Goal: Task Accomplishment & Management: Complete application form

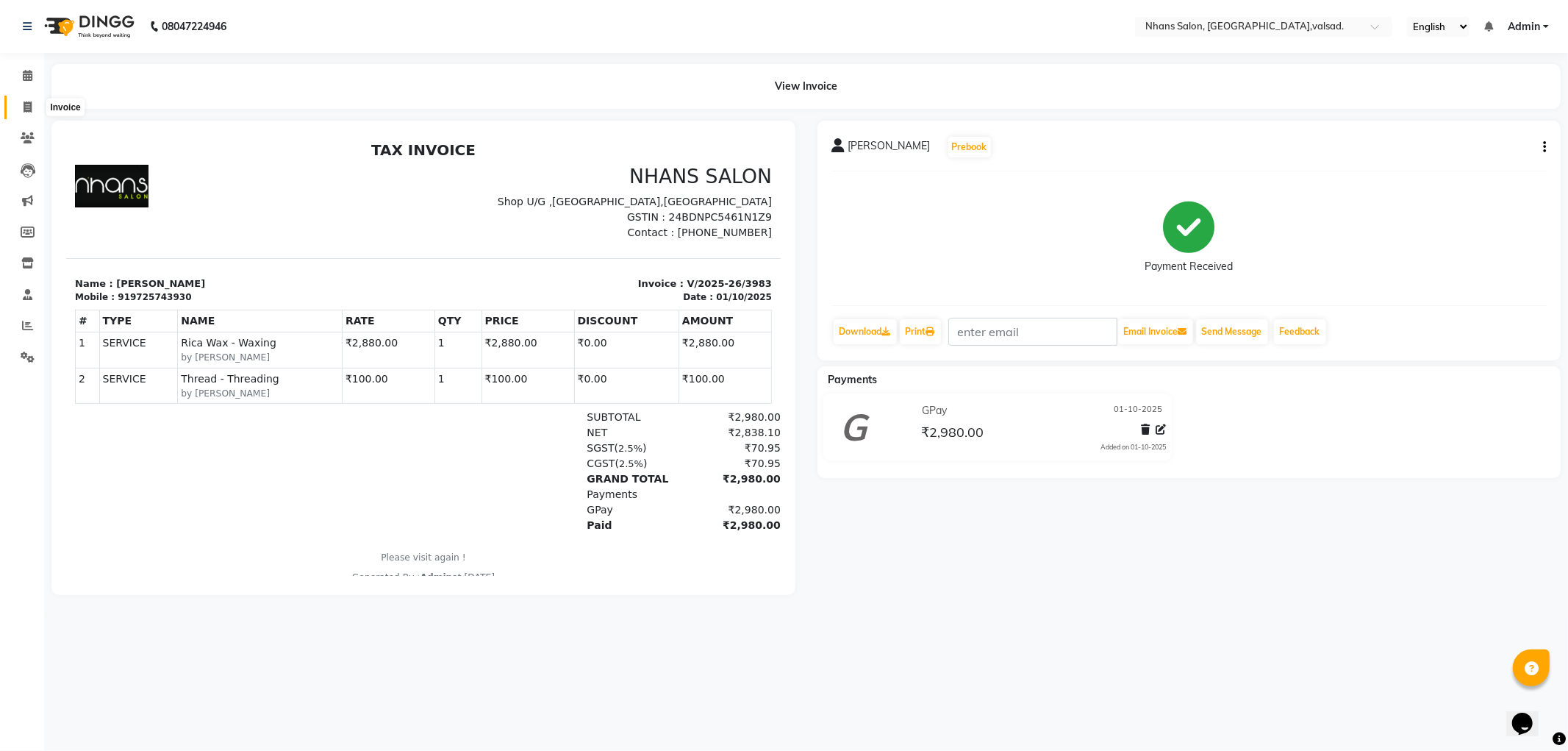
click at [26, 114] on span at bounding box center [27, 108] width 26 height 17
select select "service"
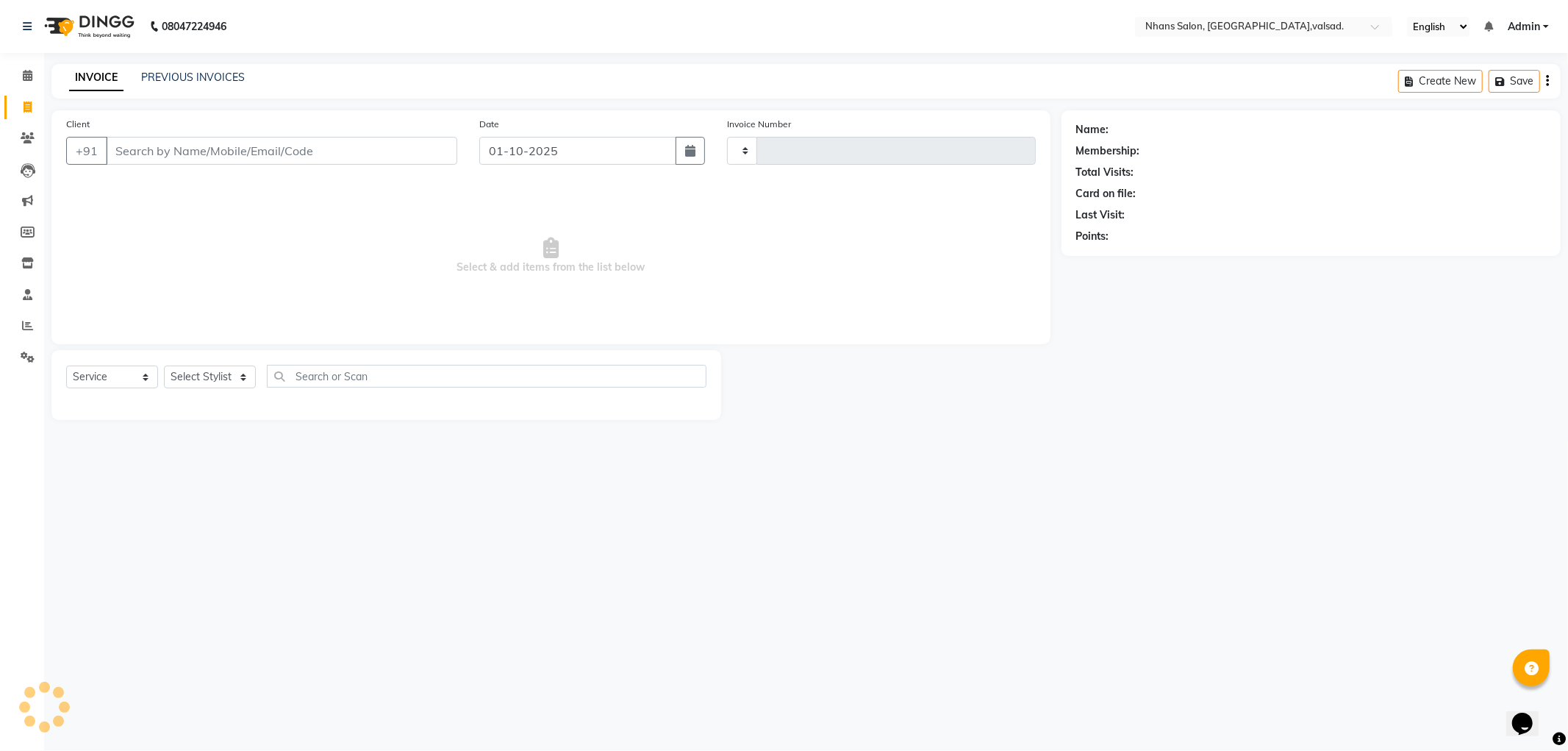
type input "3984"
select select "3706"
click at [303, 158] on input "Client" at bounding box center [282, 151] width 351 height 28
click at [366, 121] on div "Client +91" at bounding box center [262, 146] width 413 height 60
click at [334, 156] on input "Client" at bounding box center [282, 151] width 351 height 28
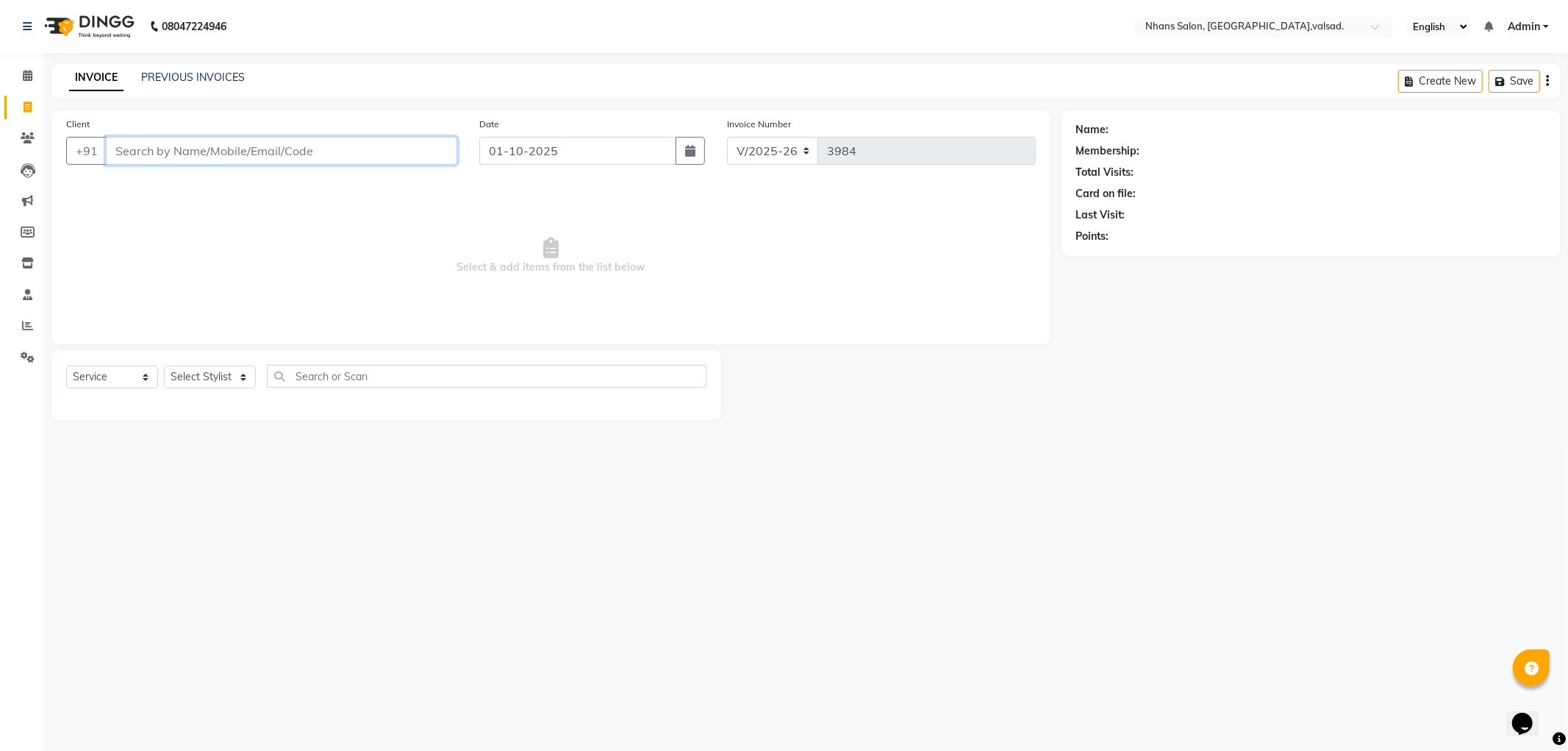
click at [159, 148] on input "Client" at bounding box center [282, 151] width 351 height 28
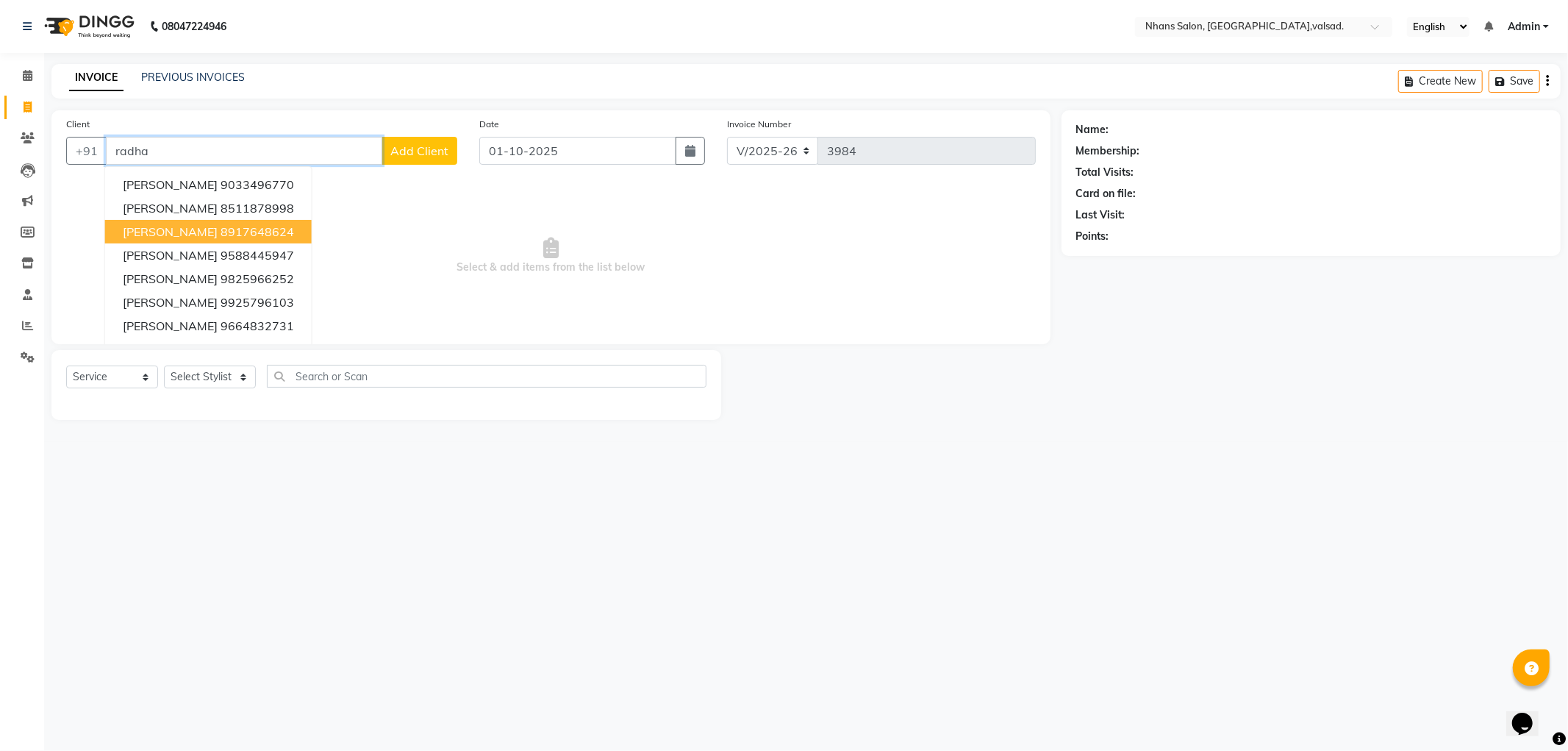
click at [143, 240] on button "[PERSON_NAME] 8917648624" at bounding box center [208, 231] width 207 height 23
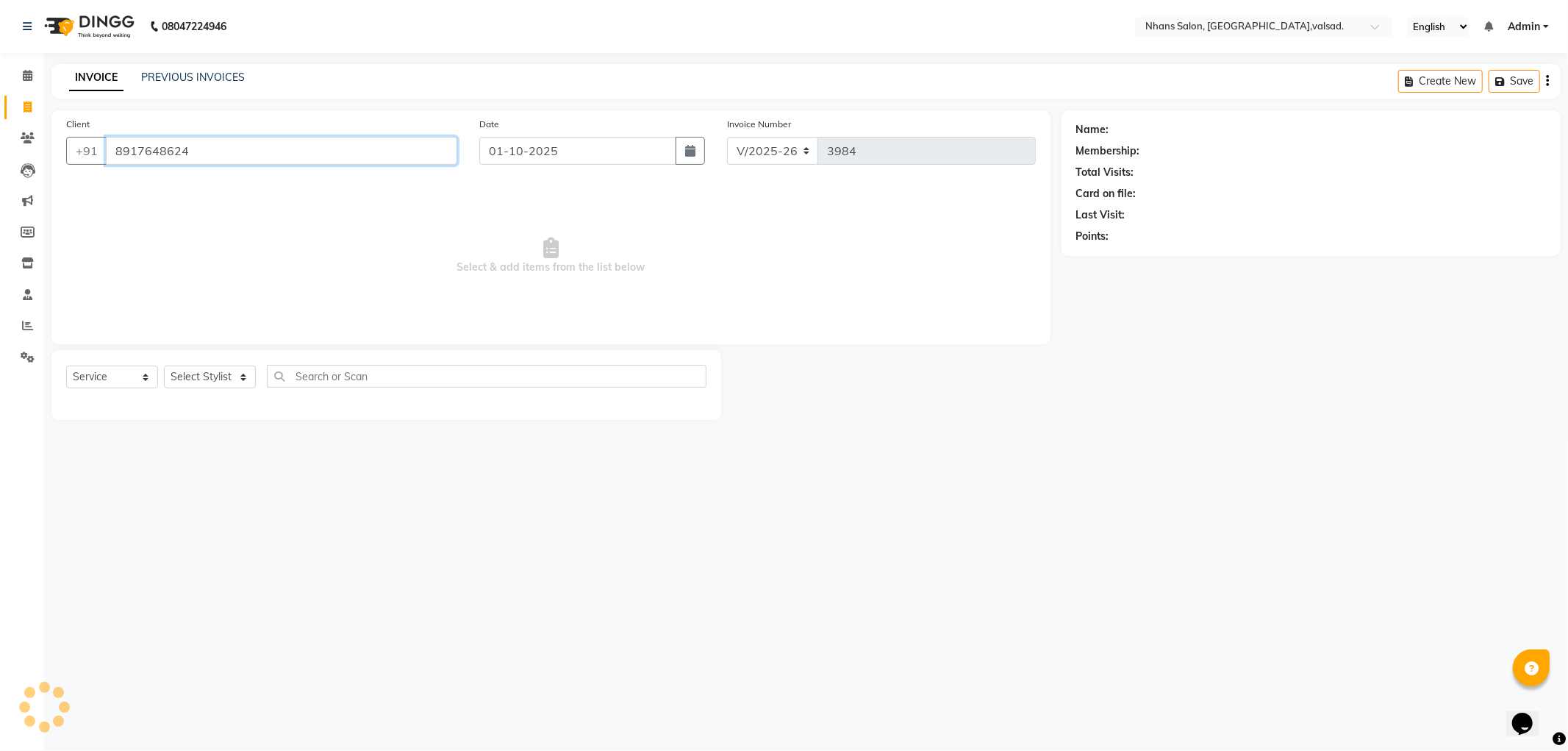
type input "8917648624"
drag, startPoint x: 197, startPoint y: 149, endPoint x: 20, endPoint y: 129, distance: 178.1
click at [20, 129] on app-home "08047224946 Select Location × [GEOGRAPHIC_DATA], [GEOGRAPHIC_DATA],[GEOGRAPHIC_…" at bounding box center [784, 221] width 1568 height 442
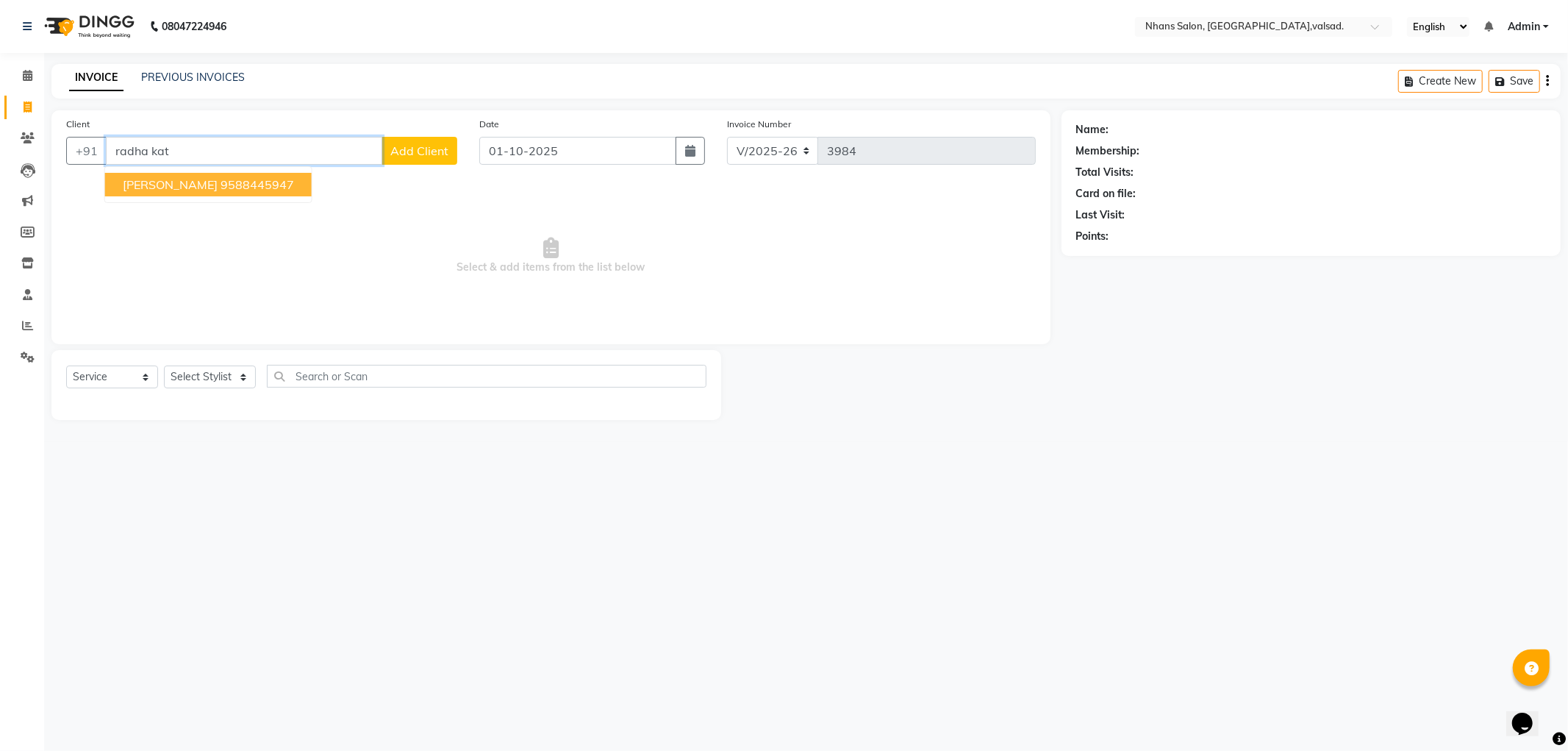
click at [235, 185] on ngb-highlight "9588445947" at bounding box center [257, 184] width 74 height 15
type input "9588445947"
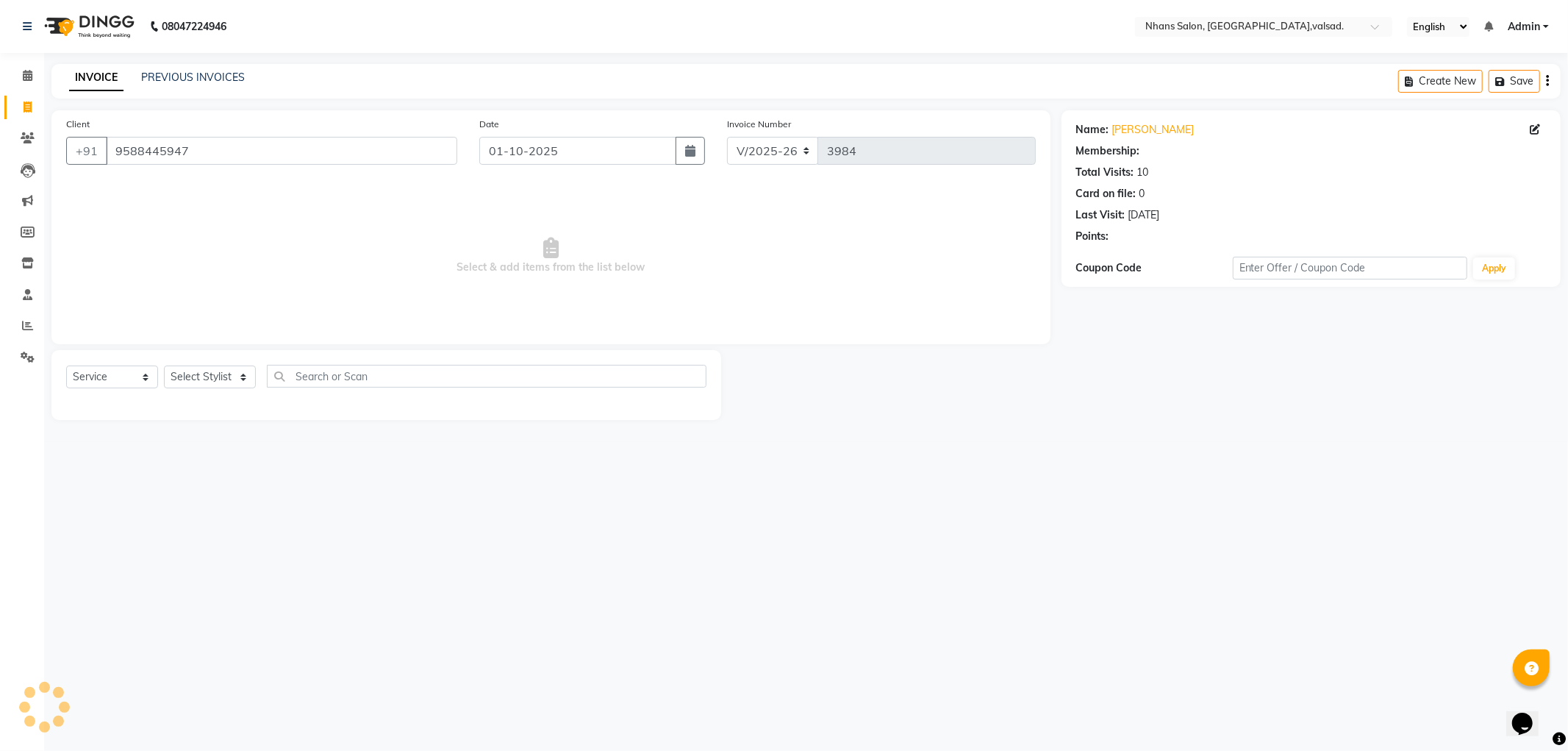
select select "1: Object"
click at [313, 139] on input "9588445947" at bounding box center [282, 151] width 351 height 28
click at [231, 385] on select "Select Stylist [PERSON_NAME] DIVYA [PERSON_NAME] [PERSON_NAME] MEET OWAIS PALAK…" at bounding box center [210, 376] width 92 height 22
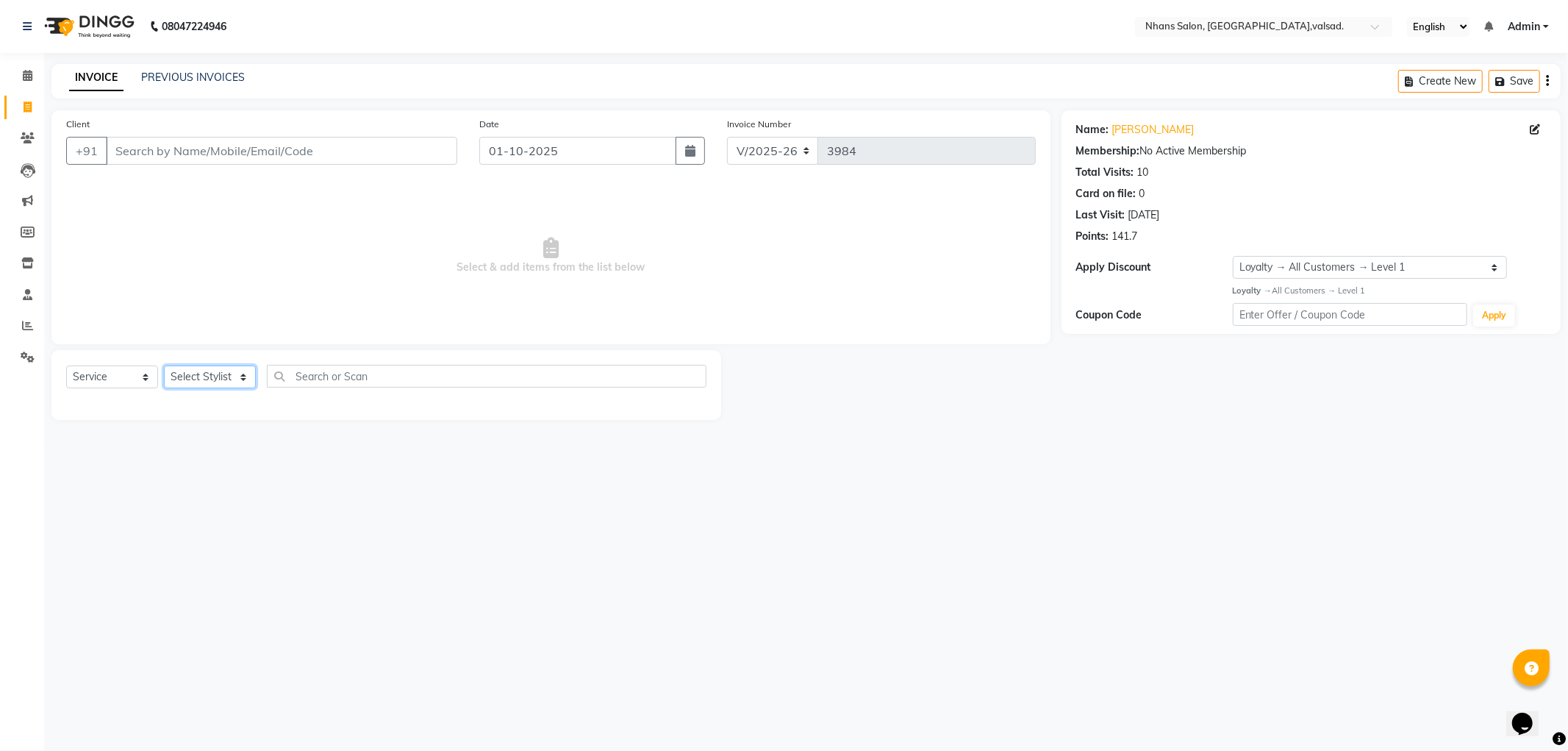
select select "52827"
click at [164, 365] on select "Select Stylist [PERSON_NAME] DIVYA [PERSON_NAME] [PERSON_NAME] MEET OWAIS PALAK…" at bounding box center [210, 376] width 92 height 22
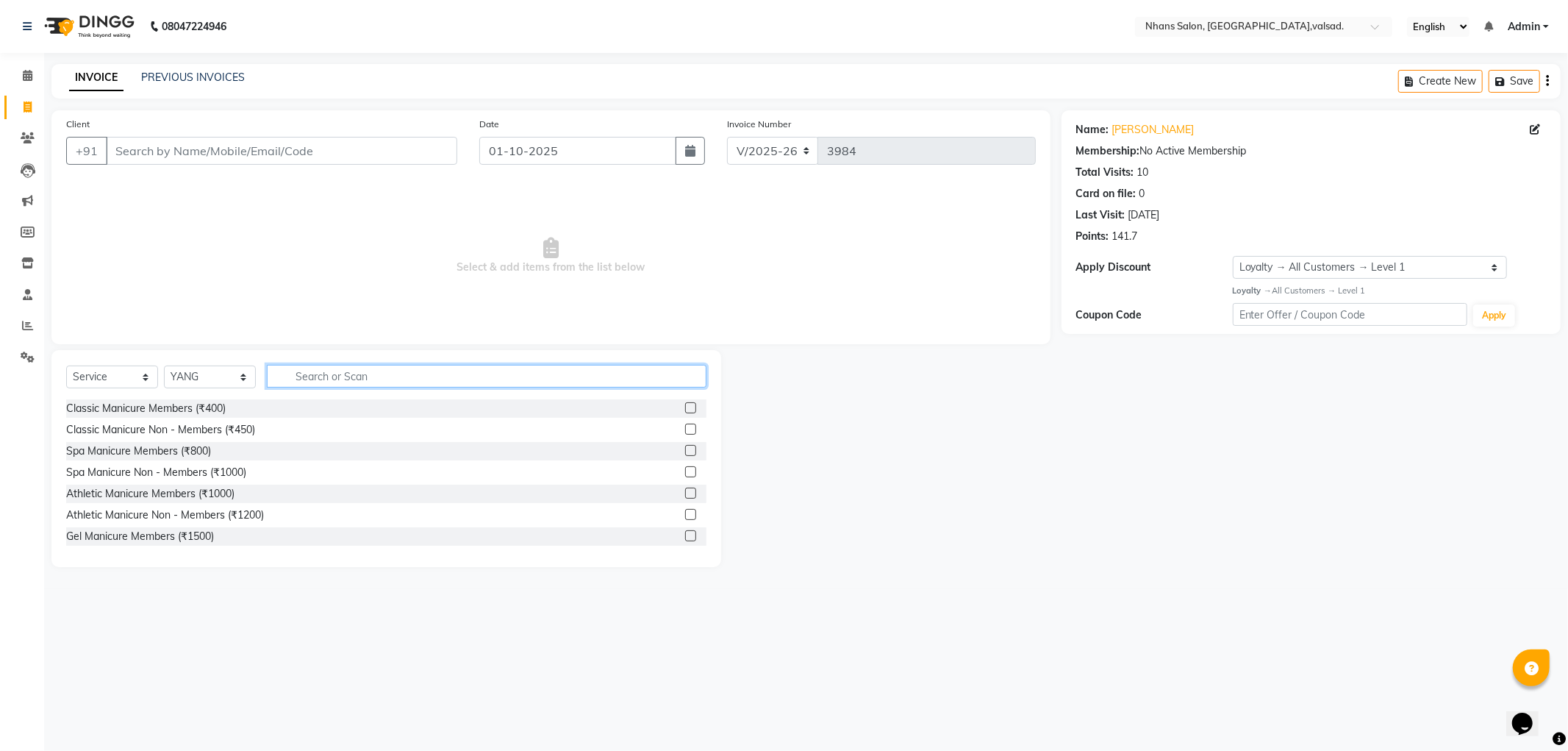
click at [424, 375] on input "text" at bounding box center [487, 376] width 440 height 22
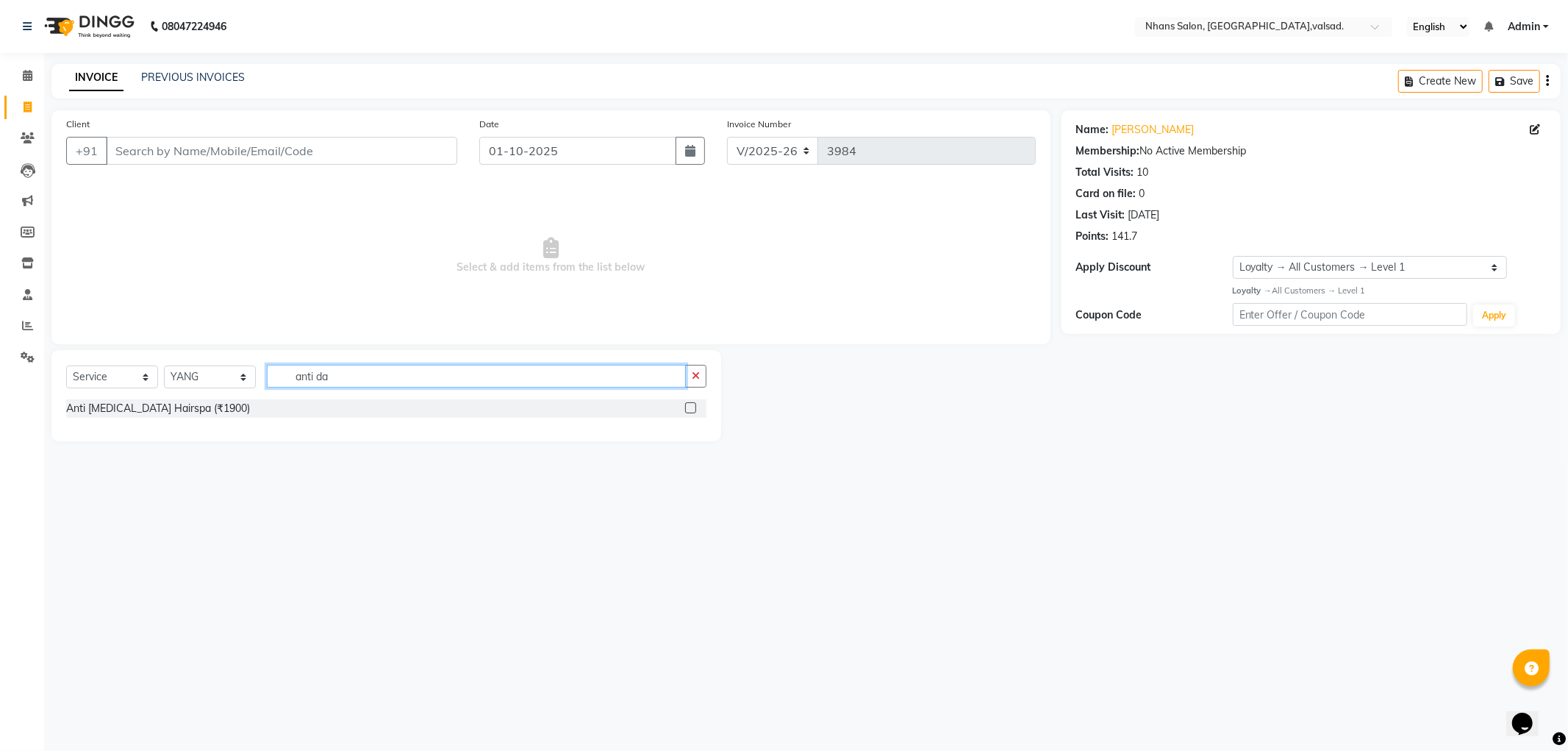
type input "anti da"
click at [690, 412] on label at bounding box center [690, 408] width 11 height 11
click at [690, 412] on input "checkbox" at bounding box center [690, 409] width 9 height 9
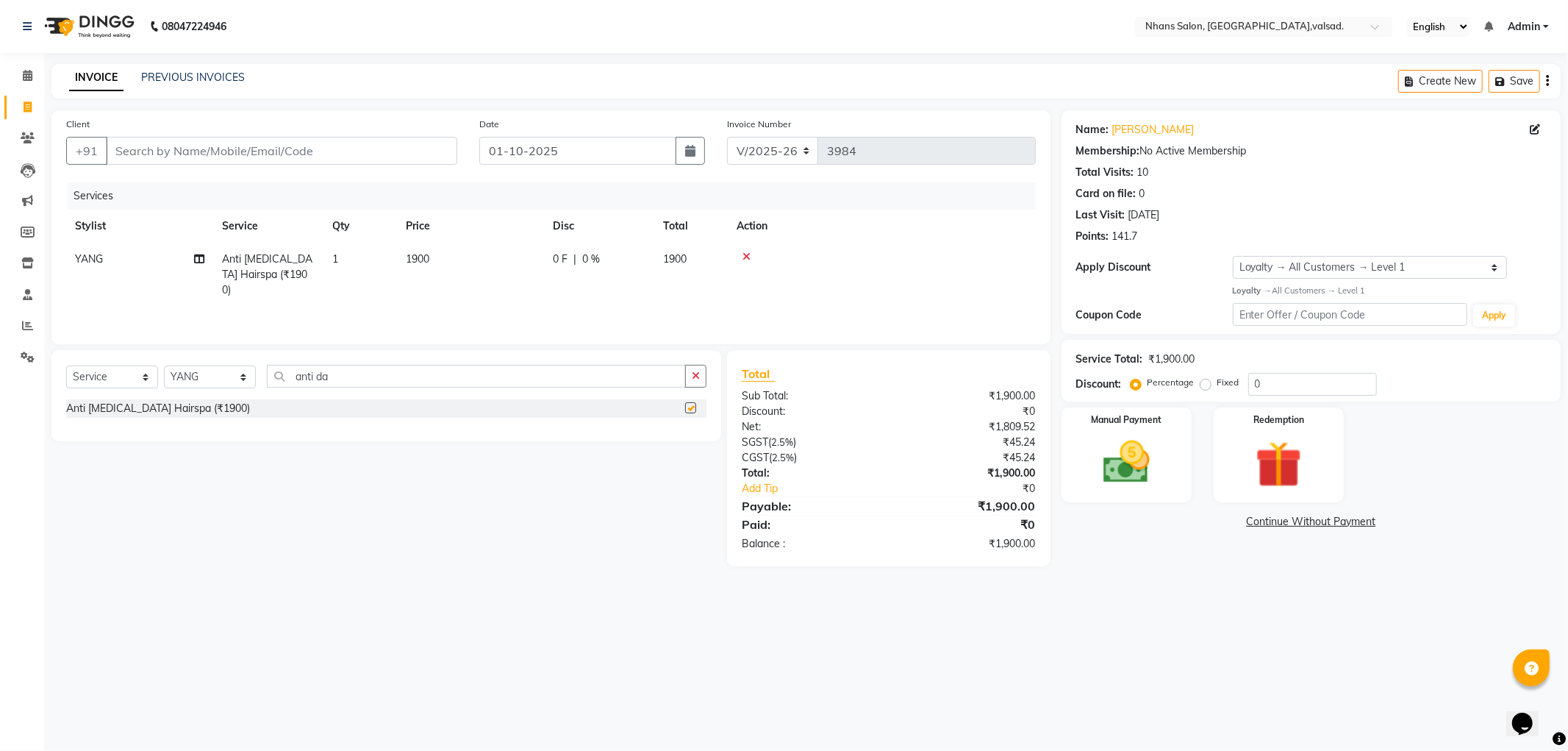
checkbox input "false"
